Goal: Feedback & Contribution: Submit feedback/report problem

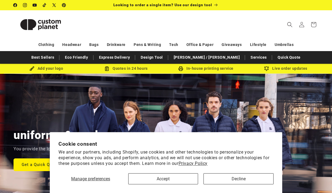
scroll to position [0, 332]
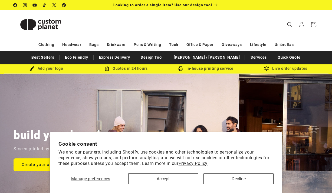
click at [166, 180] on button "Accept" at bounding box center [163, 179] width 70 height 11
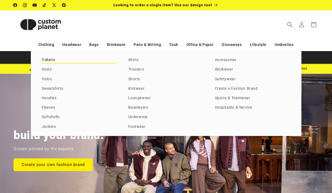
click at [49, 61] on link "T-shirts" at bounding box center [80, 60] width 76 height 7
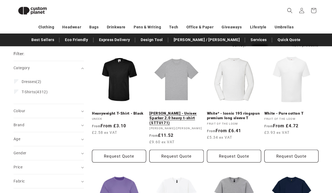
scroll to position [60, 0]
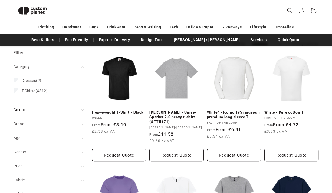
click at [82, 110] on icon "Colour (0 selected)" at bounding box center [82, 111] width 3 height 2
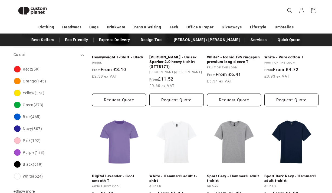
scroll to position [115, 0]
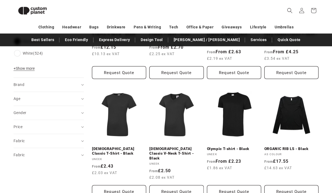
scroll to position [254, 0]
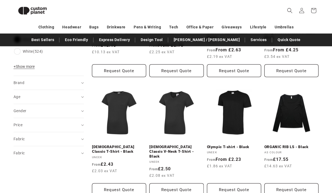
click at [84, 112] on aside "Filter: Remove all Colour: Black Remove filter Category (0) Category Dresses (1…" at bounding box center [53, 154] width 79 height 603
click at [81, 110] on summary "Gender (0)" at bounding box center [49, 111] width 70 height 14
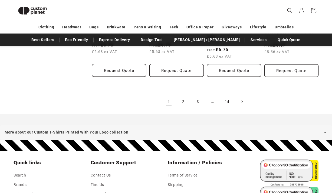
scroll to position [619, 0]
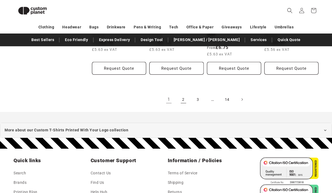
click at [183, 97] on link "2" at bounding box center [184, 100] width 12 height 12
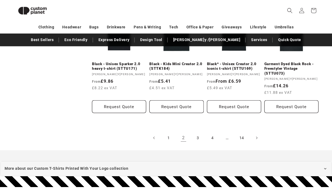
scroll to position [600, 0]
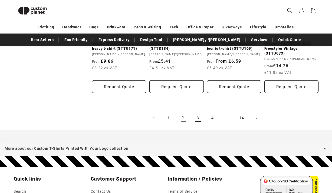
click at [198, 112] on link "3" at bounding box center [198, 118] width 12 height 12
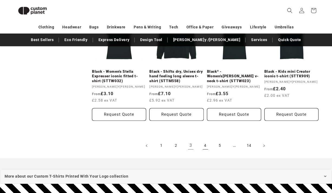
scroll to position [582, 0]
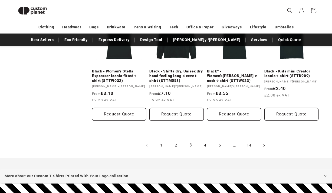
click at [205, 140] on link "4" at bounding box center [206, 146] width 12 height 12
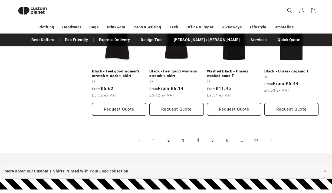
scroll to position [564, 0]
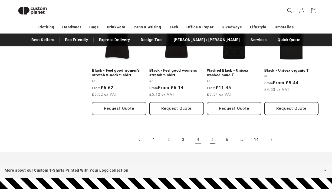
click at [212, 141] on link "5" at bounding box center [213, 140] width 12 height 12
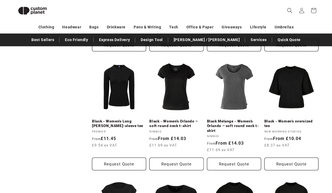
scroll to position [285, 0]
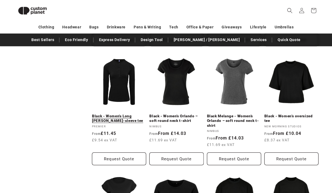
click at [123, 114] on link "Black - Women's Long John roll-sleeve tee" at bounding box center [119, 118] width 54 height 9
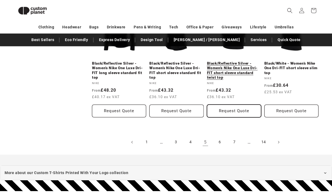
scroll to position [574, 0]
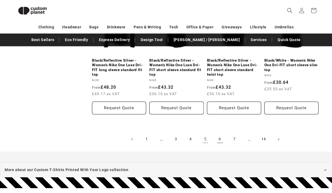
click at [220, 141] on link "6" at bounding box center [220, 140] width 12 height 12
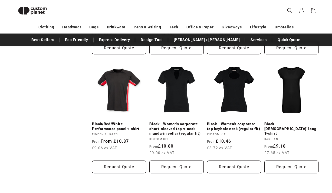
scroll to position [507, 0]
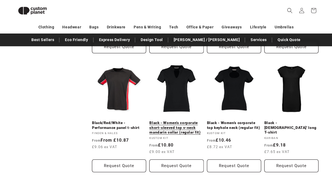
click at [180, 121] on link "Black - Women's corporate short-sleeved top v-neck mandarin collar (regular fit)" at bounding box center [176, 128] width 54 height 14
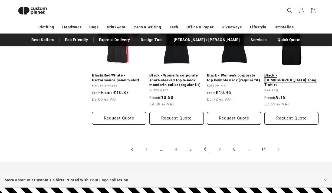
scroll to position [557, 0]
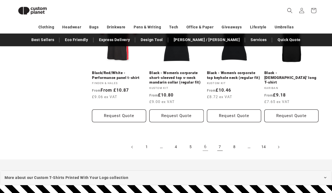
click at [220, 146] on link "7" at bounding box center [220, 147] width 12 height 12
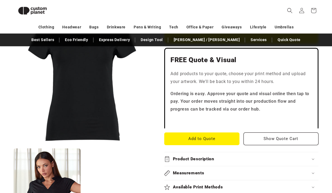
scroll to position [161, 0]
click at [211, 137] on button "Add to Quote" at bounding box center [201, 138] width 75 height 13
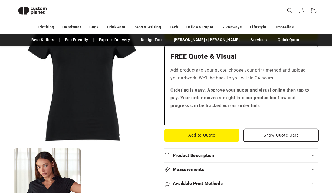
scroll to position [163, 0]
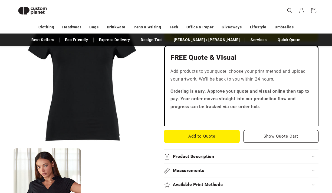
click at [212, 134] on button "Add to Quote" at bounding box center [201, 136] width 75 height 13
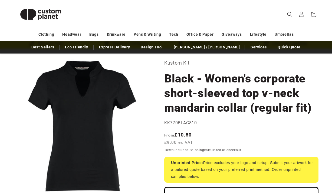
scroll to position [25, 0]
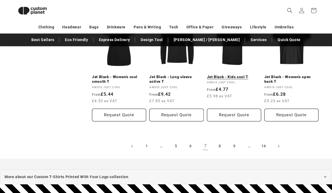
scroll to position [563, 0]
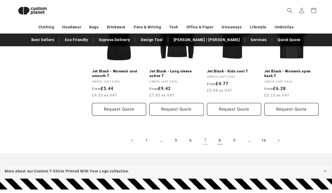
click at [221, 135] on link "8" at bounding box center [220, 141] width 12 height 12
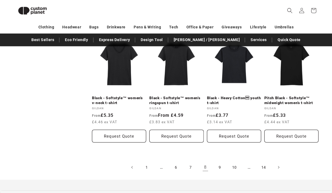
scroll to position [532, 0]
click at [219, 166] on link "9" at bounding box center [220, 167] width 12 height 12
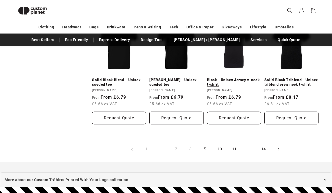
scroll to position [556, 0]
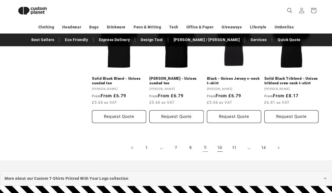
click at [220, 147] on link "10" at bounding box center [220, 148] width 12 height 12
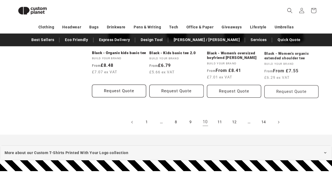
scroll to position [590, 0]
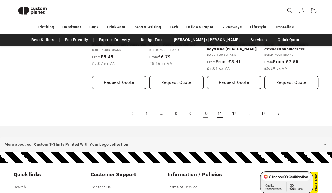
click at [218, 113] on link "11" at bounding box center [220, 114] width 12 height 12
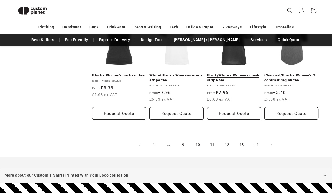
scroll to position [567, 0]
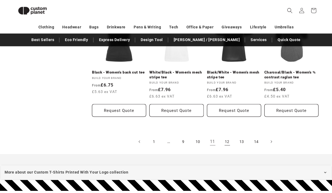
click at [227, 142] on link "12" at bounding box center [228, 142] width 12 height 12
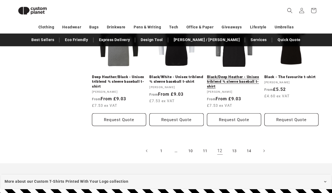
scroll to position [571, 0]
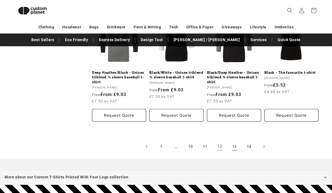
click at [235, 141] on link "13" at bounding box center [235, 147] width 12 height 12
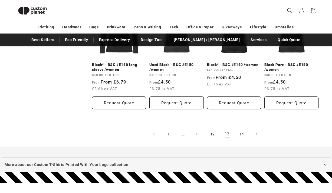
scroll to position [567, 0]
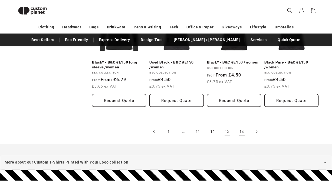
click at [242, 130] on link "14" at bounding box center [242, 132] width 12 height 12
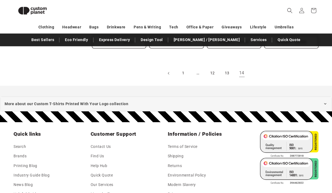
scroll to position [616, 0]
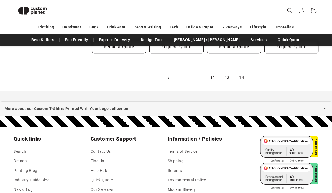
click at [213, 78] on link "12" at bounding box center [213, 78] width 12 height 12
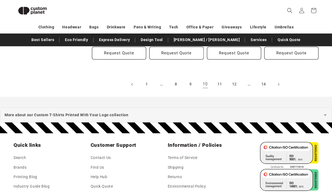
scroll to position [626, 0]
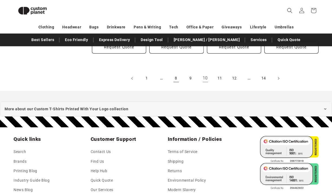
click at [175, 78] on link "8" at bounding box center [176, 79] width 12 height 12
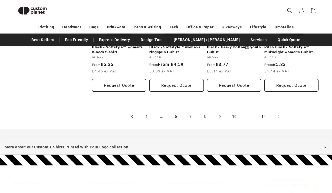
scroll to position [583, 0]
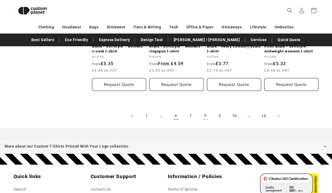
click at [176, 116] on link "6" at bounding box center [176, 116] width 12 height 12
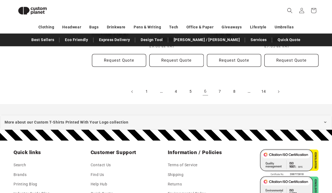
scroll to position [615, 0]
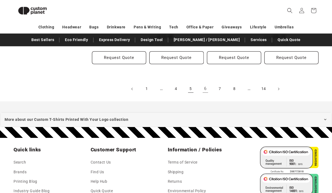
click at [190, 88] on link "5" at bounding box center [191, 89] width 12 height 12
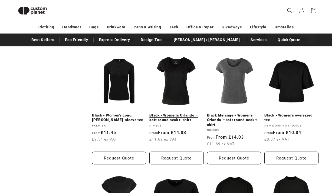
scroll to position [284, 0]
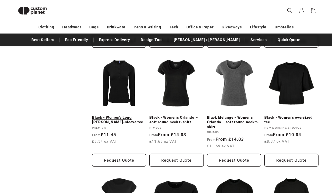
click at [125, 115] on link "Black - Women's Long John roll-sleeve tee" at bounding box center [119, 119] width 54 height 9
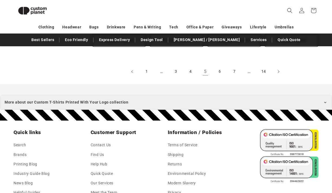
scroll to position [643, 0]
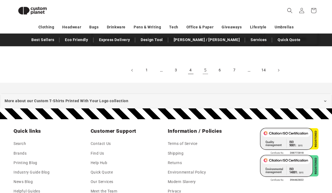
click at [191, 69] on link "4" at bounding box center [191, 70] width 12 height 12
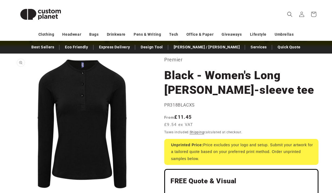
scroll to position [31, 0]
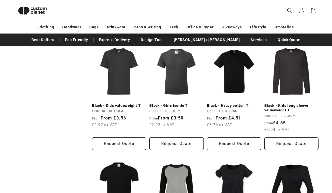
scroll to position [296, 0]
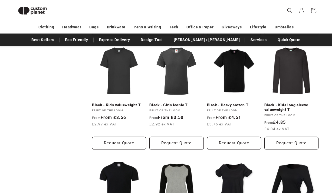
click at [180, 108] on link "Black - Girls iconic T" at bounding box center [176, 105] width 54 height 5
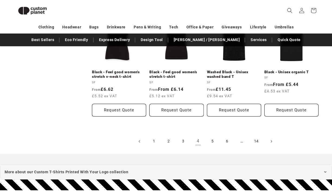
scroll to position [568, 0]
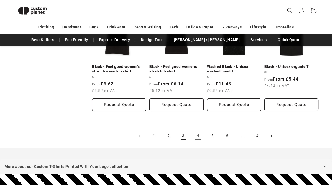
click at [184, 135] on link "3" at bounding box center [184, 136] width 12 height 12
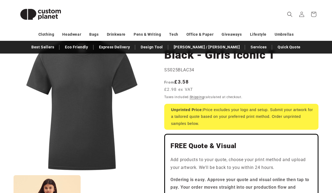
scroll to position [57, 0]
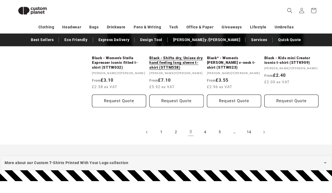
scroll to position [603, 0]
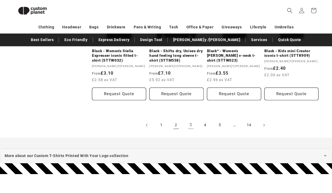
click at [175, 119] on link "2" at bounding box center [176, 125] width 12 height 12
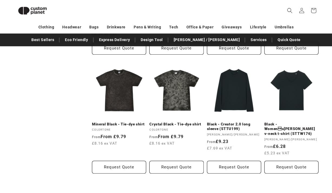
scroll to position [401, 0]
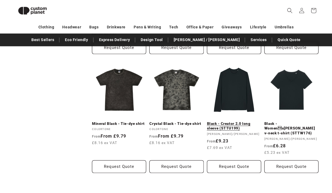
click at [242, 122] on link "Black - Creator 2.0 long sleeve (STTU199)" at bounding box center [234, 126] width 54 height 9
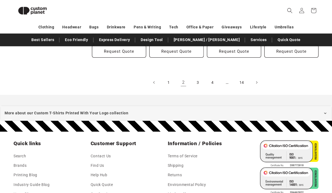
scroll to position [636, 0]
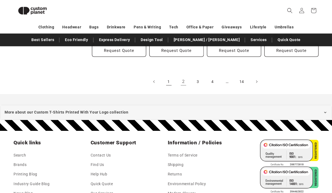
click at [169, 76] on link "1" at bounding box center [169, 82] width 12 height 12
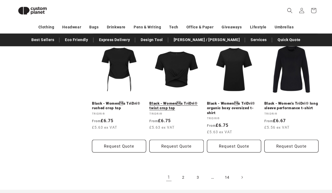
scroll to position [542, 0]
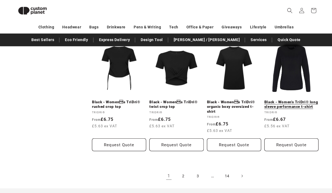
click at [290, 100] on link "Black - Women's TriDri® long sleeve performance t-shirt" at bounding box center [292, 104] width 54 height 9
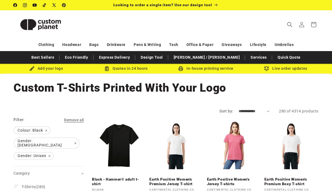
scroll to position [0, 0]
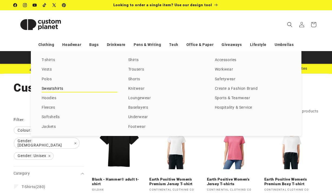
click at [55, 89] on link "Sweatshirts" at bounding box center [80, 88] width 76 height 7
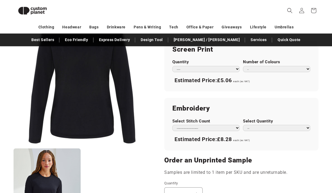
scroll to position [344, 0]
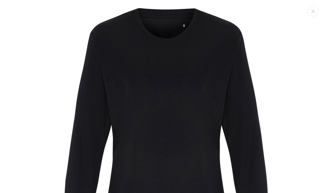
scroll to position [0, 0]
click at [316, 12] on button "Close" at bounding box center [313, 11] width 11 height 11
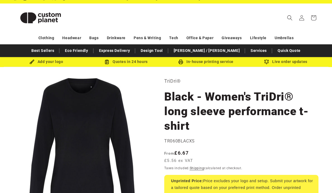
scroll to position [10, 0]
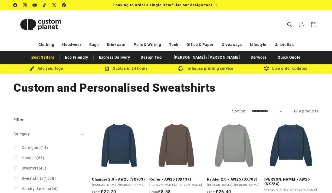
click at [57, 58] on link "Best Sellers" at bounding box center [43, 57] width 28 height 9
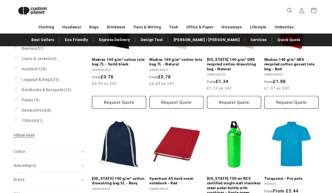
scroll to position [113, 0]
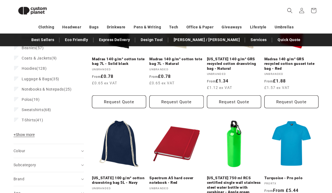
click at [314, 12] on icon at bounding box center [314, 11] width 12 height 12
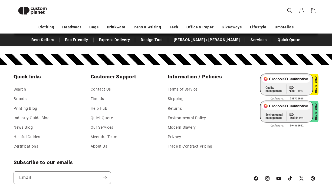
scroll to position [941, 0]
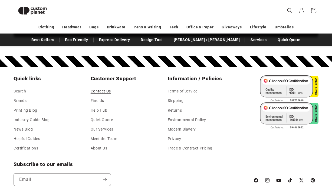
click at [104, 88] on link "Contact Us" at bounding box center [101, 92] width 20 height 8
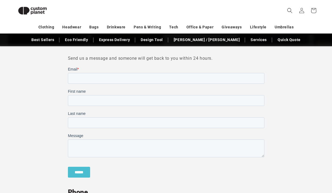
scroll to position [144, 0]
type input "***"
type input "**********"
type input "*******"
type input "**********"
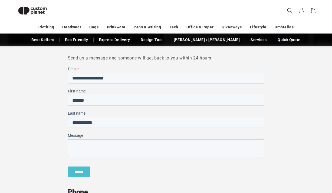
click at [74, 148] on textarea "Message" at bounding box center [166, 148] width 197 height 18
type textarea "**********"
click at [121, 81] on input "**********" at bounding box center [166, 78] width 197 height 11
type input "**********"
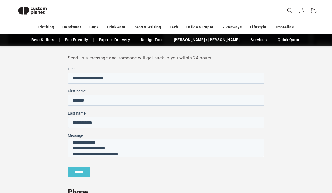
click at [160, 170] on div "******" at bounding box center [166, 172] width 197 height 20
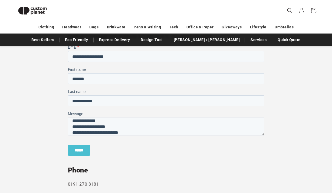
scroll to position [167, 0]
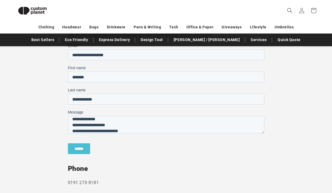
click at [83, 149] on input "******" at bounding box center [79, 149] width 22 height 11
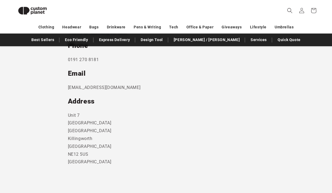
scroll to position [180, 0]
